Goal: Task Accomplishment & Management: Manage account settings

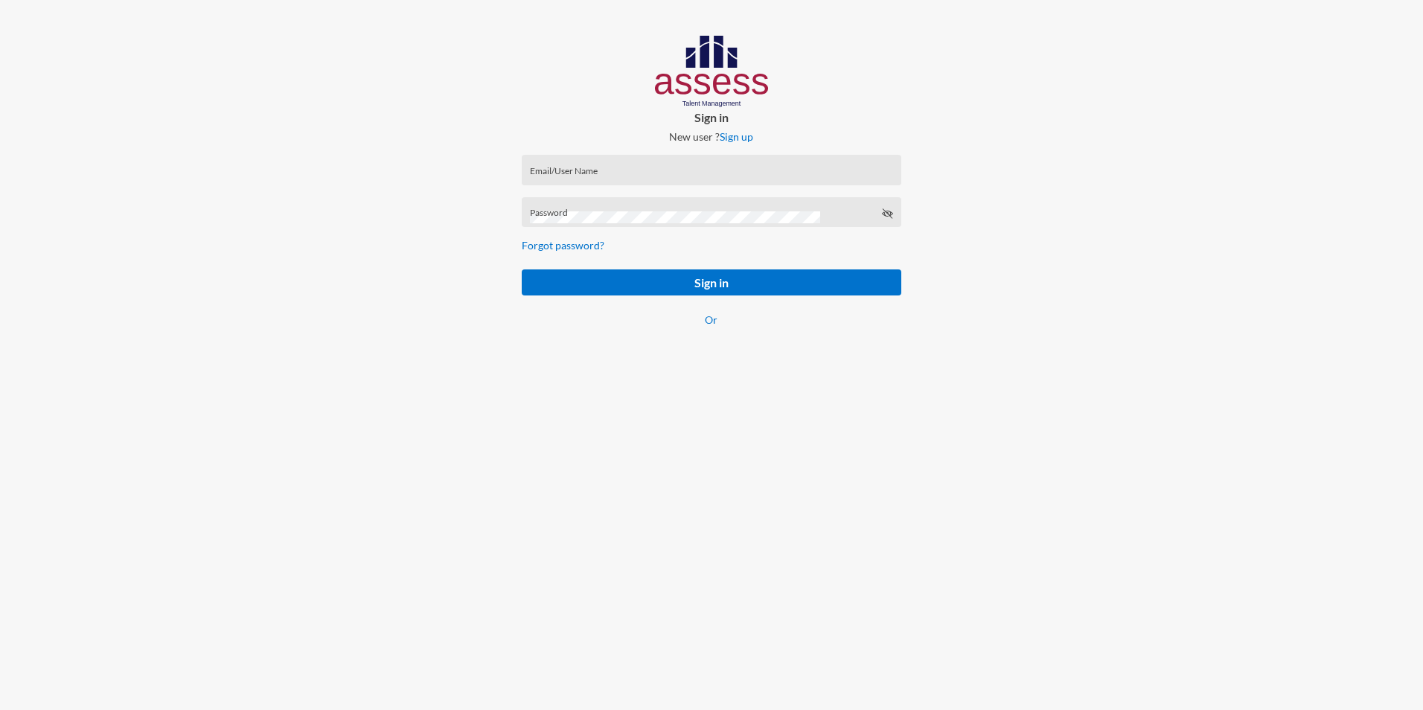
click at [568, 167] on div "Email/User Name" at bounding box center [711, 173] width 363 height 22
click at [580, 172] on input "Email/User Name" at bounding box center [711, 175] width 363 height 12
paste input "mhspl21426"
type input "mhspl21426"
click at [576, 211] on div "Password" at bounding box center [711, 216] width 363 height 22
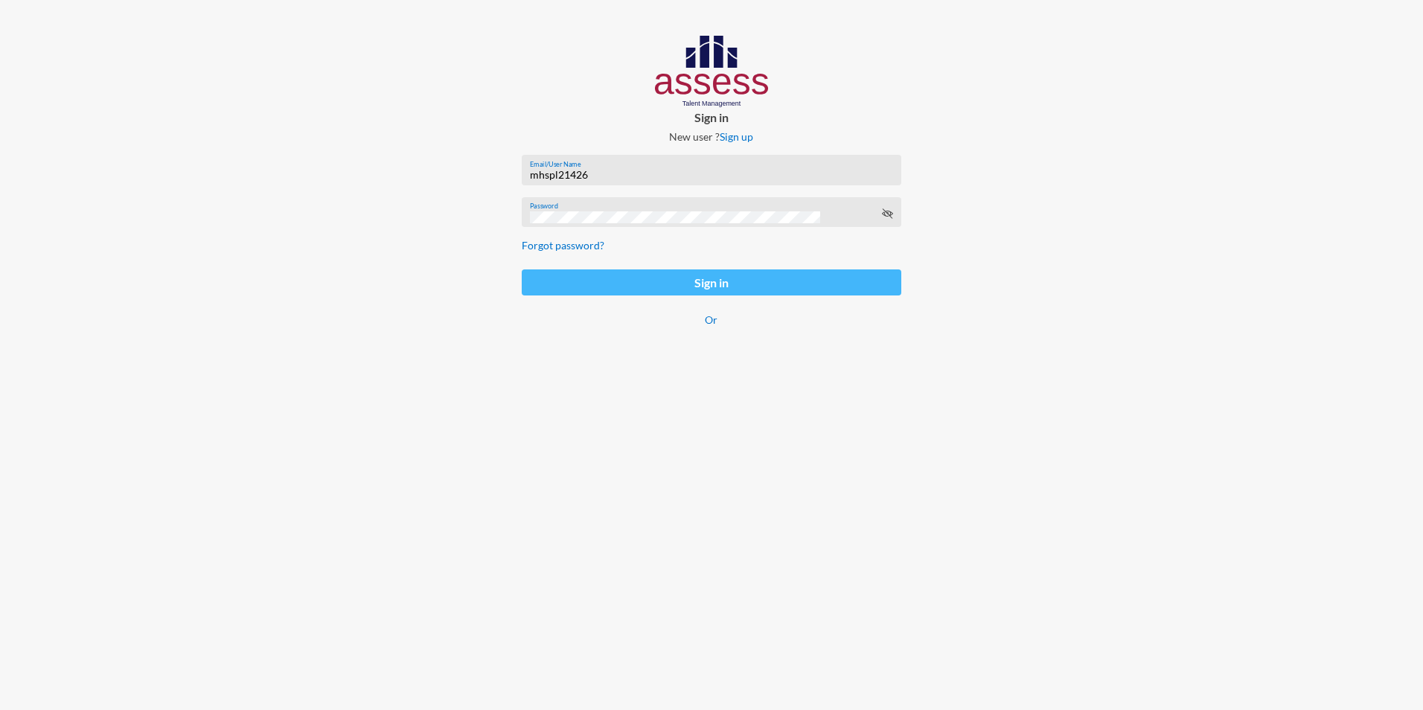
click at [740, 277] on button "Sign in" at bounding box center [711, 282] width 379 height 26
